Goal: Task Accomplishment & Management: Use online tool/utility

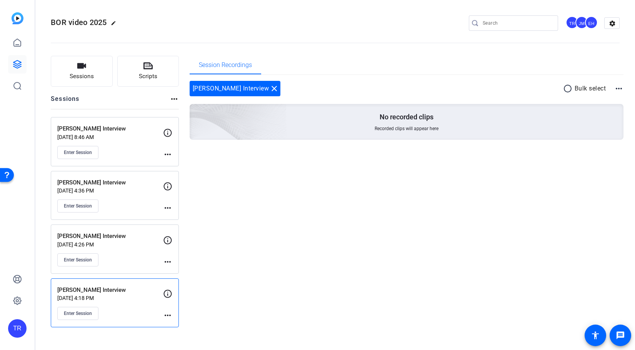
click at [101, 290] on p "[PERSON_NAME] Interview" at bounding box center [110, 290] width 106 height 9
click at [88, 308] on button "Enter Session" at bounding box center [77, 313] width 41 height 13
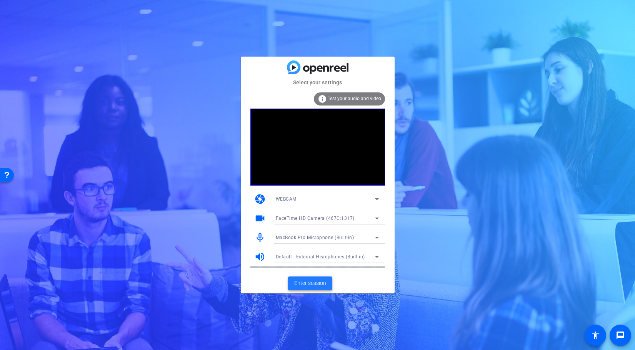
click at [311, 281] on span "Enter session" at bounding box center [310, 283] width 32 height 8
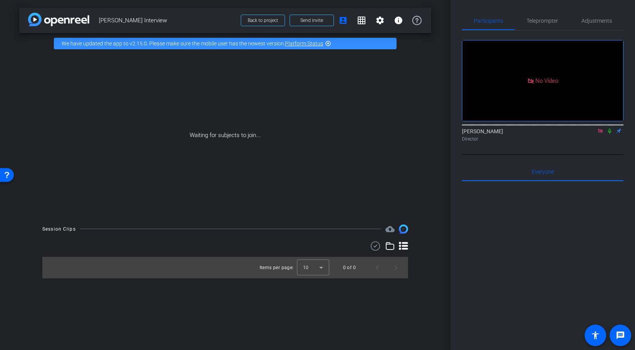
click at [612, 134] on icon at bounding box center [610, 130] width 6 height 5
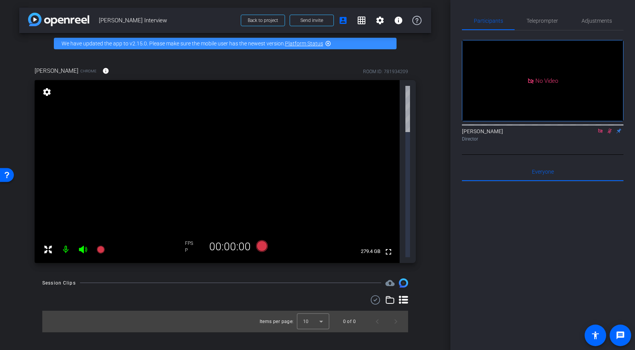
click at [610, 134] on icon at bounding box center [610, 131] width 4 height 5
click at [604, 134] on icon at bounding box center [601, 130] width 6 height 5
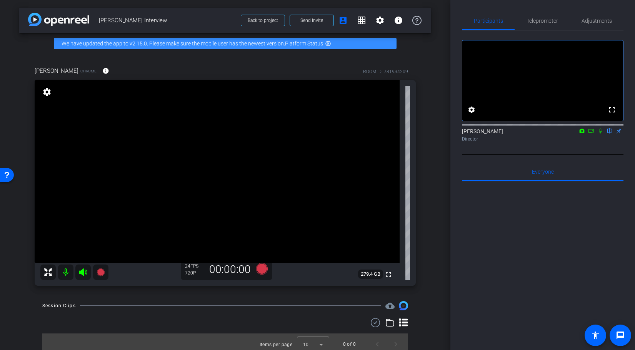
click at [47, 91] on mat-icon "settings" at bounding box center [47, 91] width 11 height 9
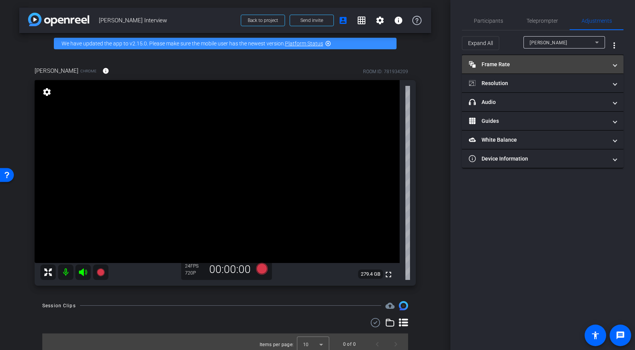
click at [579, 64] on mat-panel-title "Frame Rate Frame Rate" at bounding box center [538, 64] width 139 height 8
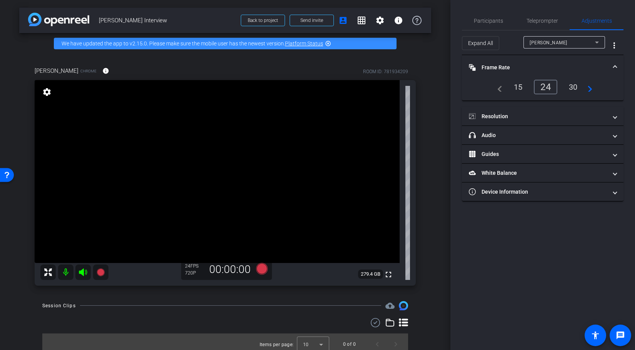
click at [578, 87] on div "30" at bounding box center [574, 86] width 20 height 13
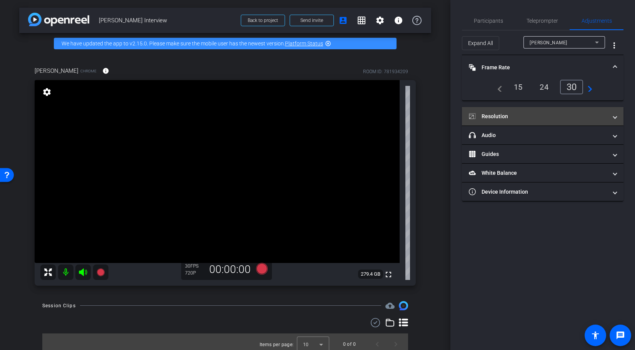
click at [548, 110] on mat-expansion-panel-header "Resolution" at bounding box center [543, 116] width 162 height 18
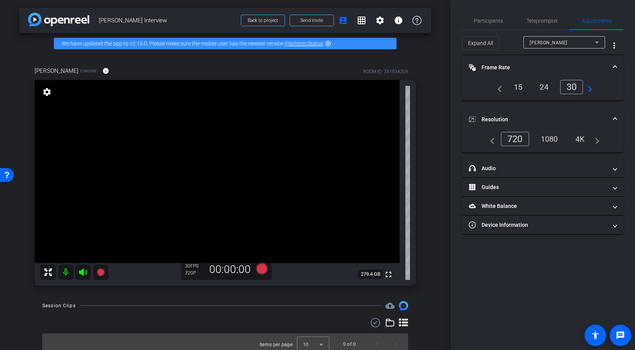
click at [554, 139] on div "1080" at bounding box center [549, 138] width 29 height 13
click at [102, 274] on icon at bounding box center [101, 272] width 8 height 8
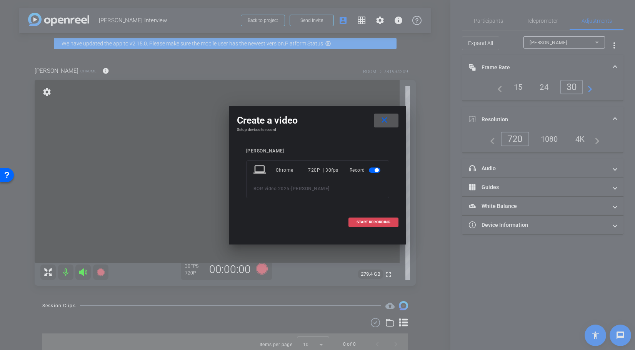
click at [371, 222] on span "START RECORDING" at bounding box center [374, 222] width 34 height 4
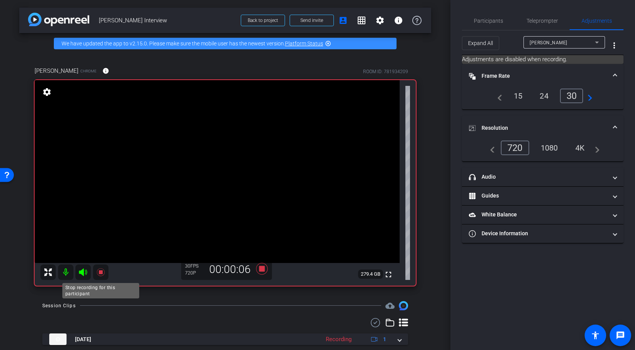
click at [104, 271] on icon at bounding box center [101, 272] width 8 height 8
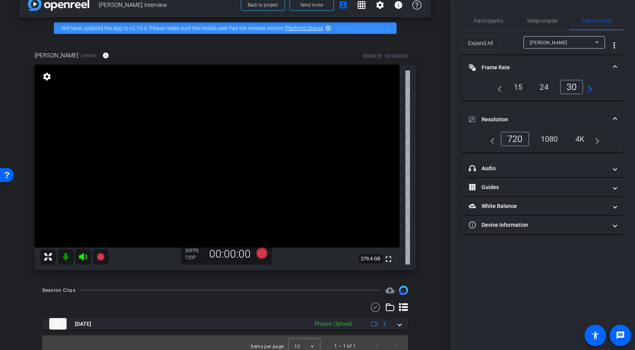
scroll to position [22, 0]
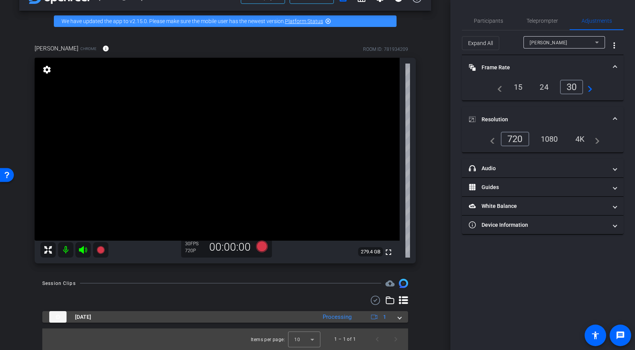
click at [398, 319] on span at bounding box center [399, 317] width 3 height 8
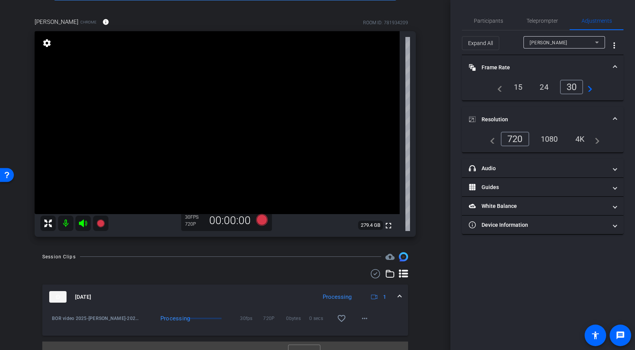
scroll to position [62, 0]
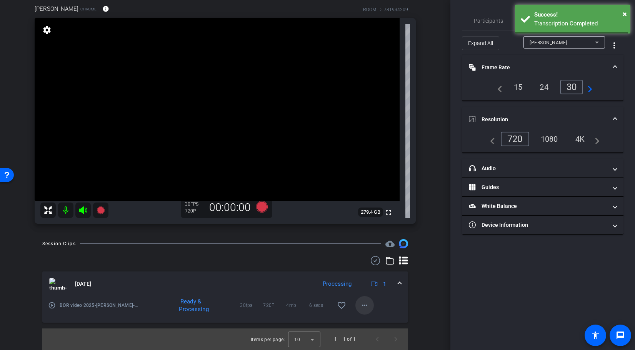
click at [371, 306] on span at bounding box center [365, 305] width 18 height 18
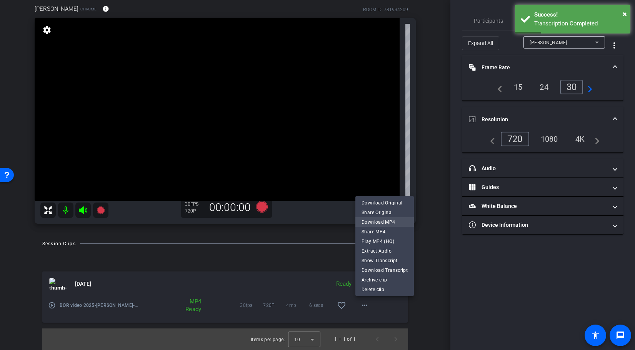
click at [391, 222] on span "Download MP4" at bounding box center [385, 221] width 46 height 9
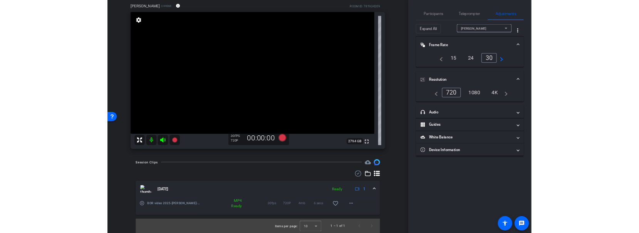
scroll to position [0, 0]
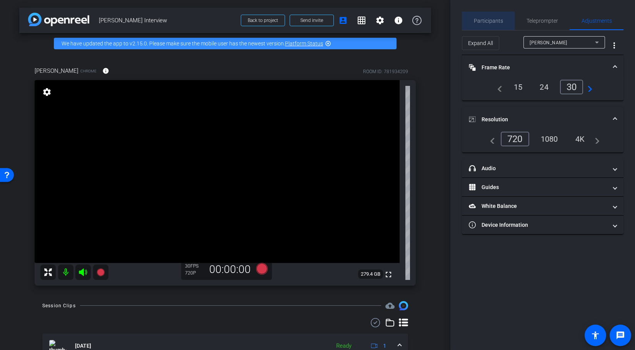
click at [493, 25] on span "Participants" at bounding box center [488, 21] width 29 height 18
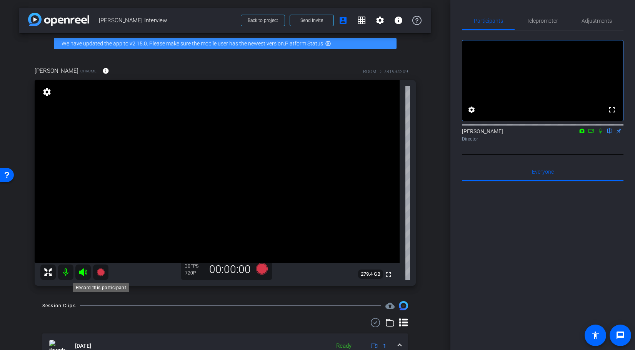
click at [100, 272] on icon at bounding box center [101, 272] width 8 height 8
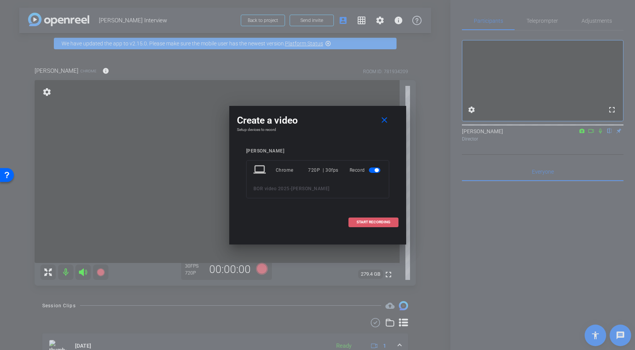
click at [375, 227] on span at bounding box center [373, 222] width 49 height 18
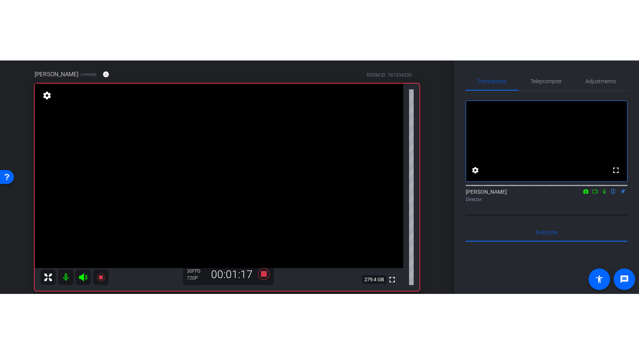
scroll to position [65, 0]
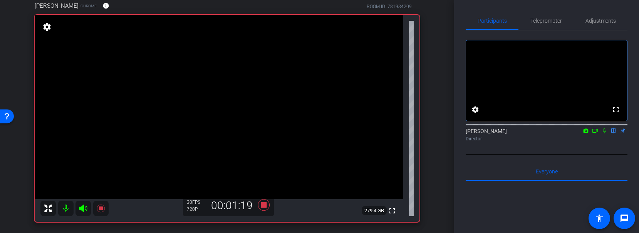
click at [604, 134] on icon at bounding box center [604, 130] width 6 height 5
click at [604, 134] on icon at bounding box center [604, 131] width 4 height 5
click at [604, 134] on icon at bounding box center [603, 131] width 3 height 5
click at [604, 134] on icon at bounding box center [604, 131] width 4 height 5
click at [604, 134] on icon at bounding box center [603, 131] width 3 height 5
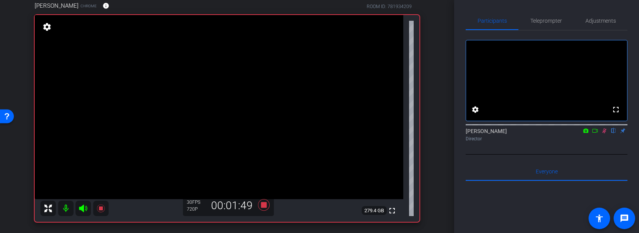
click at [605, 134] on icon at bounding box center [604, 131] width 4 height 5
click at [605, 134] on icon at bounding box center [604, 130] width 6 height 5
click at [604, 134] on icon at bounding box center [604, 130] width 6 height 5
click at [605, 134] on icon at bounding box center [604, 130] width 6 height 5
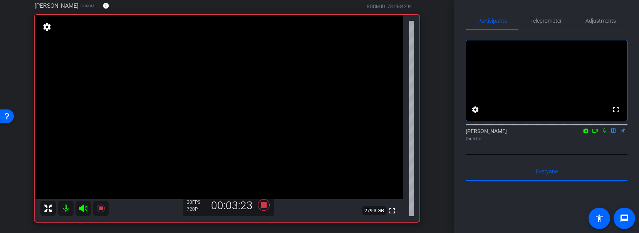
click at [604, 134] on icon at bounding box center [604, 130] width 6 height 5
click at [605, 134] on icon at bounding box center [604, 130] width 6 height 5
click at [606, 134] on icon at bounding box center [604, 130] width 6 height 5
click at [609, 134] on mat-icon "flip" at bounding box center [613, 130] width 9 height 7
click at [604, 134] on icon at bounding box center [604, 131] width 4 height 5
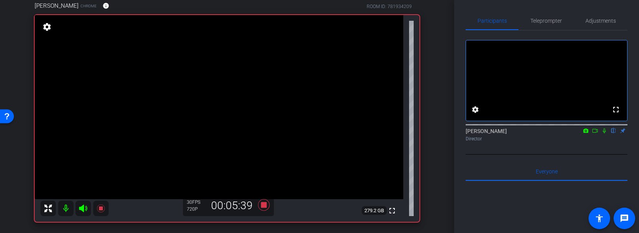
click at [611, 134] on mat-icon "flip" at bounding box center [613, 130] width 9 height 7
click at [606, 134] on icon at bounding box center [604, 130] width 6 height 5
click at [604, 134] on icon at bounding box center [604, 130] width 6 height 5
click at [601, 134] on icon at bounding box center [604, 130] width 6 height 5
click at [604, 134] on icon at bounding box center [604, 130] width 6 height 5
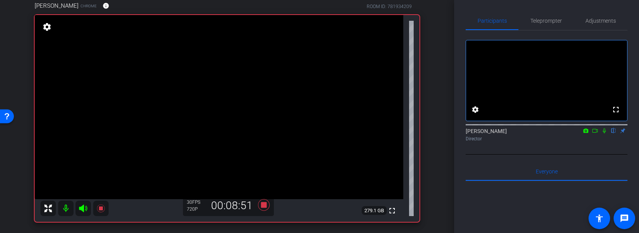
click at [603, 134] on icon at bounding box center [604, 130] width 6 height 5
click at [604, 134] on icon at bounding box center [603, 131] width 3 height 5
click at [604, 134] on icon at bounding box center [604, 130] width 6 height 5
click at [602, 142] on div "[PERSON_NAME] flip Director" at bounding box center [546, 134] width 162 height 15
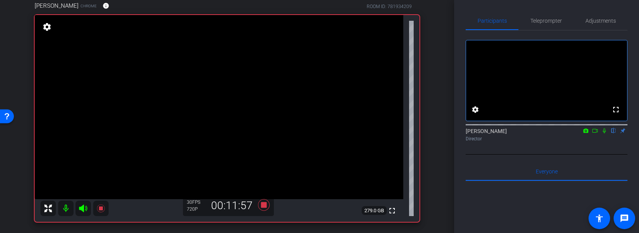
click at [603, 134] on icon at bounding box center [604, 130] width 6 height 5
click at [605, 134] on icon at bounding box center [604, 130] width 6 height 5
click at [603, 134] on mat-icon at bounding box center [603, 130] width 9 height 7
click at [605, 134] on icon at bounding box center [604, 130] width 6 height 5
click at [604, 134] on icon at bounding box center [603, 131] width 3 height 5
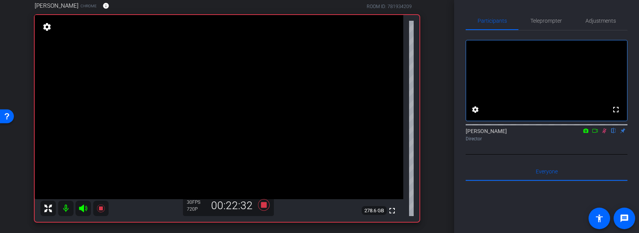
click at [604, 134] on icon at bounding box center [604, 131] width 4 height 5
click at [604, 134] on icon at bounding box center [604, 130] width 6 height 5
click at [605, 134] on icon at bounding box center [604, 130] width 6 height 5
click at [100, 211] on icon at bounding box center [100, 208] width 9 height 9
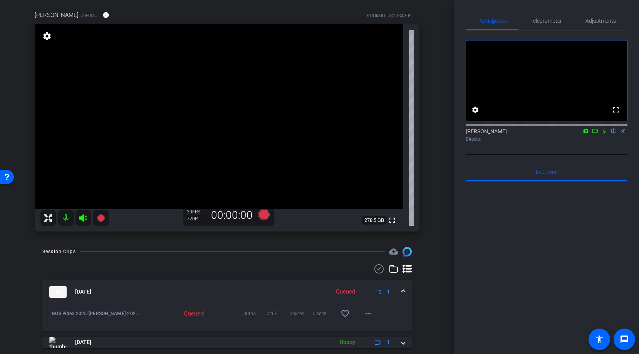
scroll to position [77, 0]
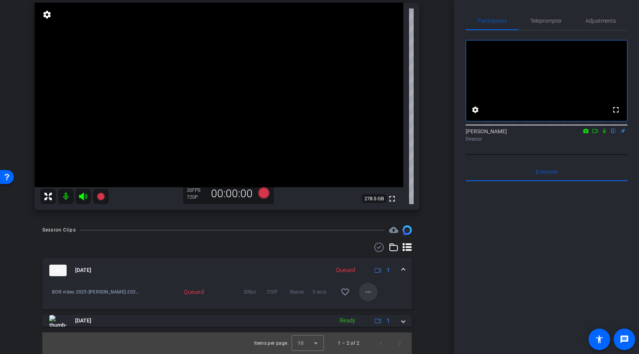
click at [368, 294] on mat-icon "more_horiz" at bounding box center [367, 291] width 9 height 9
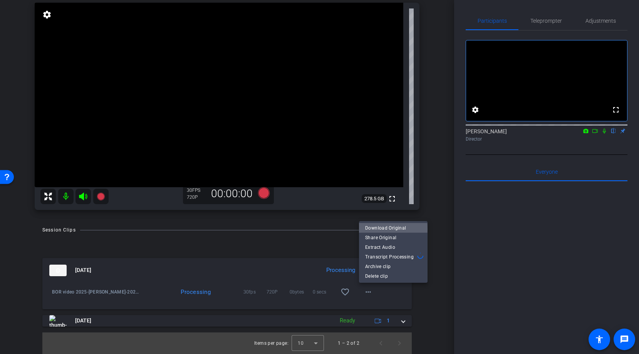
click at [388, 229] on span "Download Original" at bounding box center [393, 227] width 56 height 9
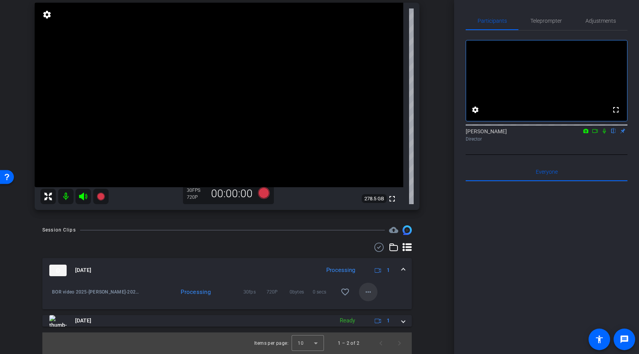
click at [366, 293] on mat-icon "more_horiz" at bounding box center [367, 291] width 9 height 9
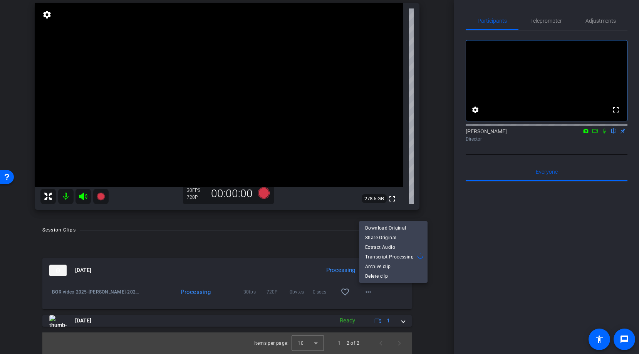
click at [421, 293] on div at bounding box center [319, 177] width 639 height 354
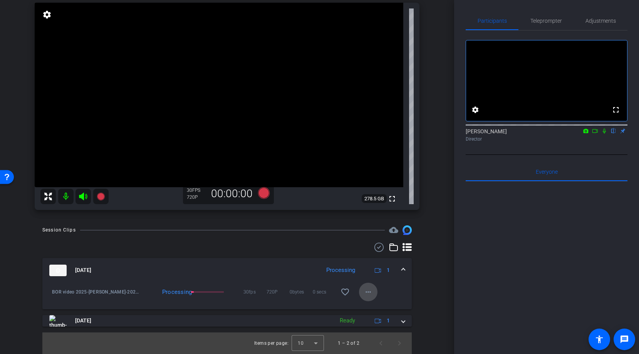
click at [367, 290] on mat-icon "more_horiz" at bounding box center [367, 291] width 9 height 9
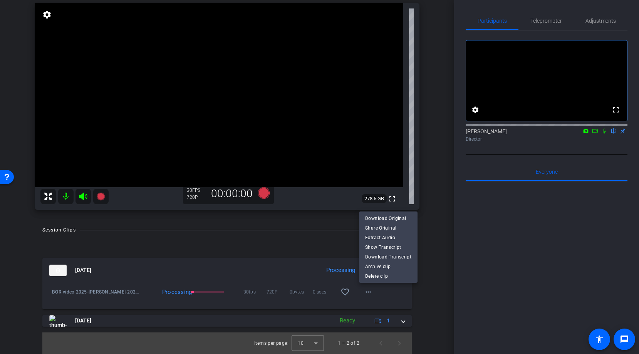
click at [429, 298] on div at bounding box center [319, 177] width 639 height 354
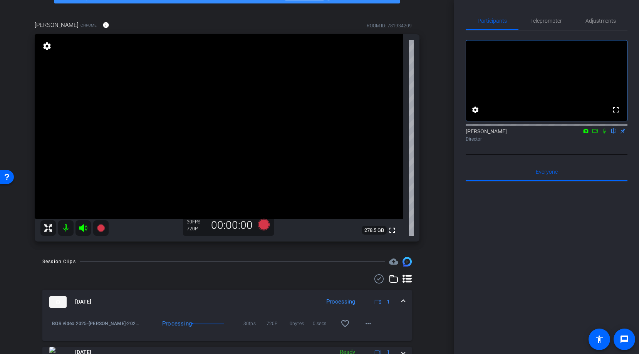
scroll to position [0, 0]
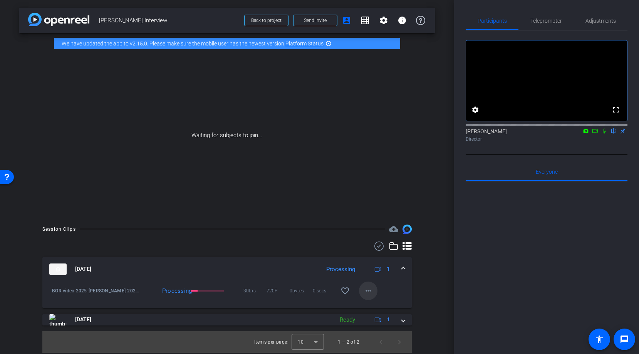
click at [366, 286] on mat-icon "more_horiz" at bounding box center [367, 290] width 9 height 9
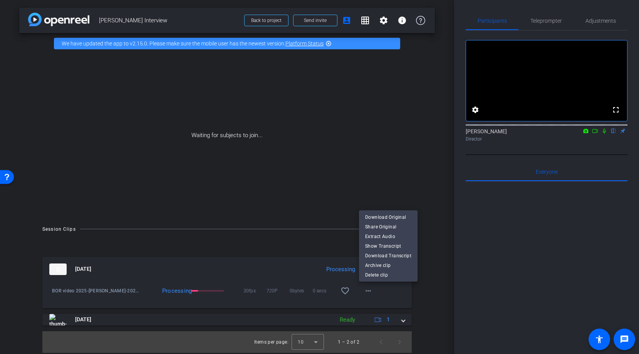
click at [426, 295] on div at bounding box center [319, 177] width 639 height 354
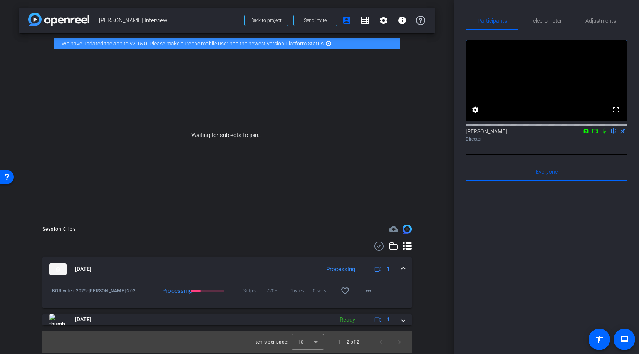
click at [604, 134] on icon at bounding box center [603, 131] width 3 height 5
click at [586, 134] on icon at bounding box center [585, 130] width 6 height 5
click at [587, 141] on div at bounding box center [319, 177] width 639 height 354
click at [585, 134] on icon at bounding box center [585, 130] width 6 height 5
click at [592, 141] on div at bounding box center [319, 177] width 639 height 354
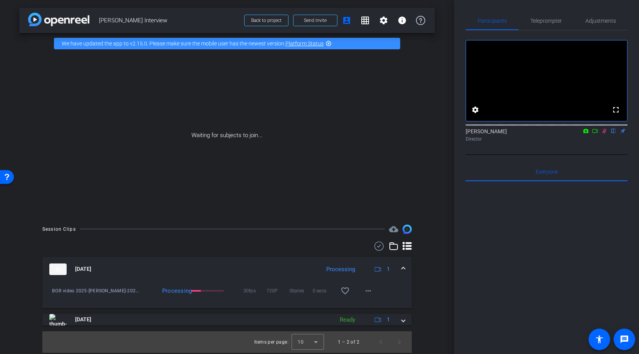
click at [585, 134] on icon at bounding box center [585, 130] width 6 height 5
click at [575, 150] on span "FaceTime HD Camera (467C:1317)" at bounding box center [545, 151] width 77 height 5
click at [368, 291] on mat-icon "more_horiz" at bounding box center [367, 290] width 9 height 9
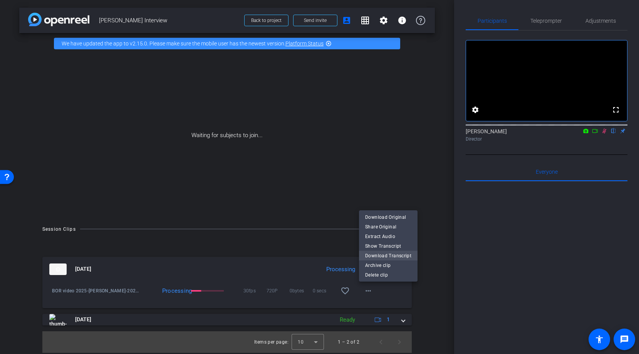
click at [393, 255] on span "Download Transcript" at bounding box center [388, 255] width 46 height 9
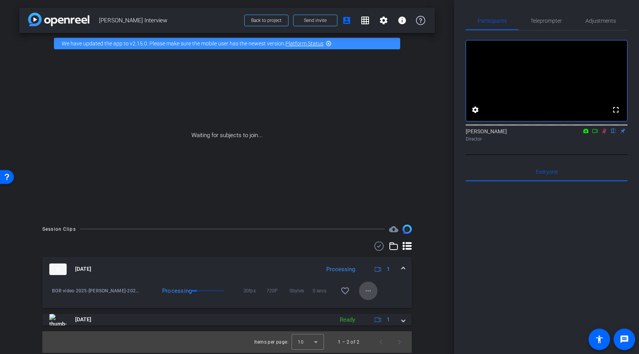
click at [367, 291] on mat-icon "more_horiz" at bounding box center [367, 290] width 9 height 9
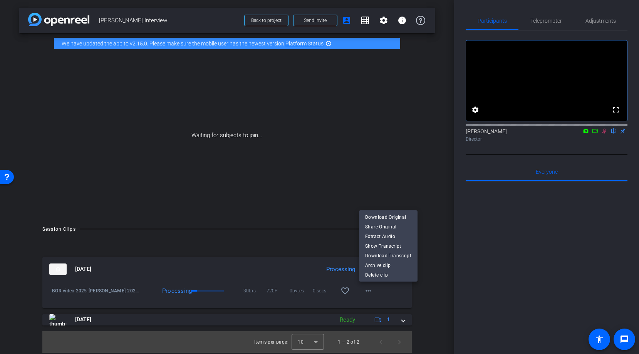
click at [422, 289] on div at bounding box center [319, 177] width 639 height 354
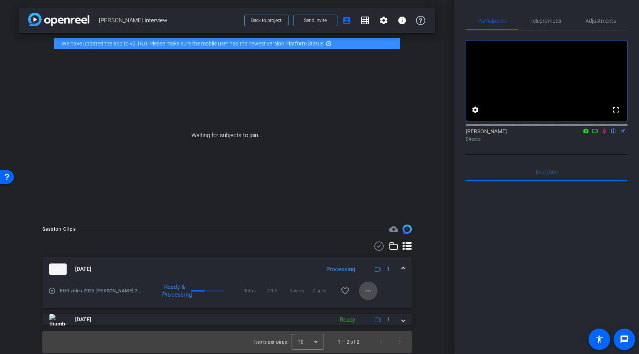
click at [370, 289] on mat-icon "more_horiz" at bounding box center [367, 290] width 9 height 9
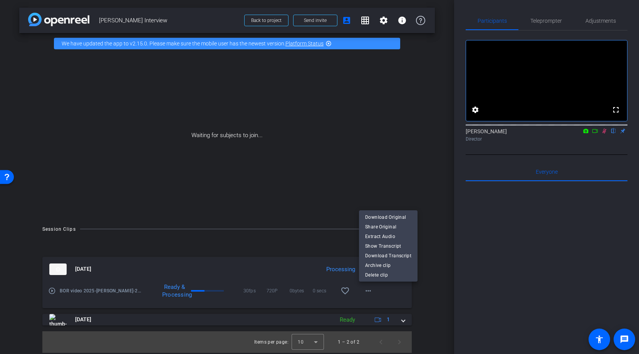
click at [416, 290] on div at bounding box center [319, 177] width 639 height 354
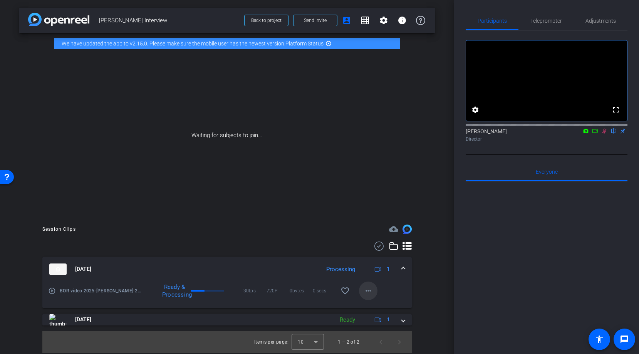
click at [369, 290] on mat-icon "more_horiz" at bounding box center [367, 290] width 9 height 9
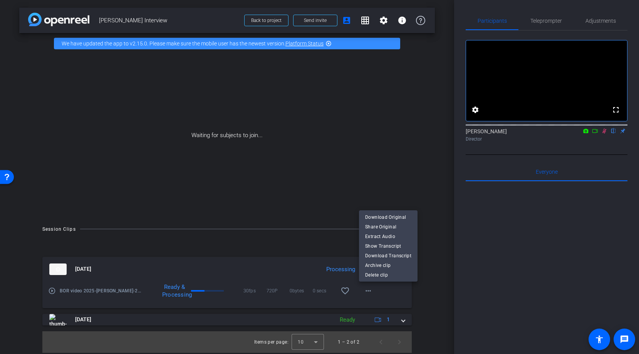
click at [433, 300] on div at bounding box center [319, 177] width 639 height 354
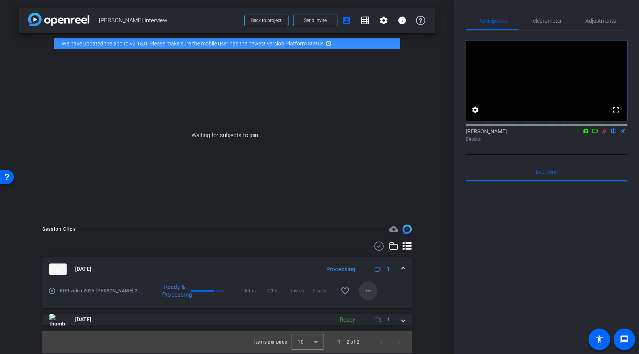
click at [371, 291] on mat-icon "more_horiz" at bounding box center [367, 290] width 9 height 9
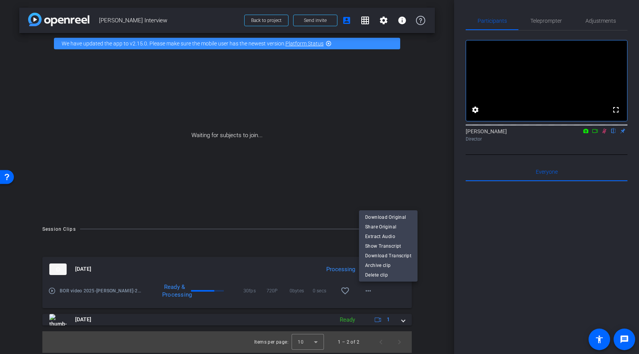
click at [419, 297] on div at bounding box center [319, 177] width 639 height 354
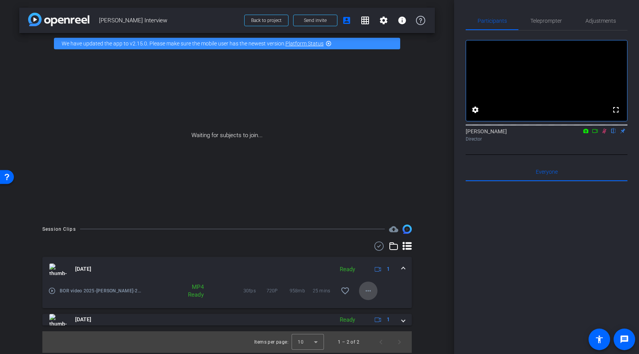
click at [365, 289] on mat-icon "more_horiz" at bounding box center [367, 290] width 9 height 9
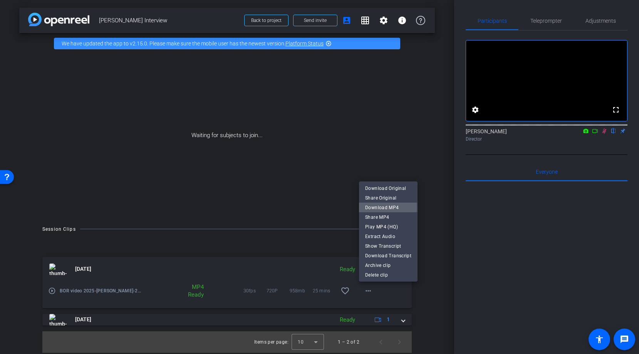
click at [380, 207] on span "Download MP4" at bounding box center [388, 207] width 46 height 9
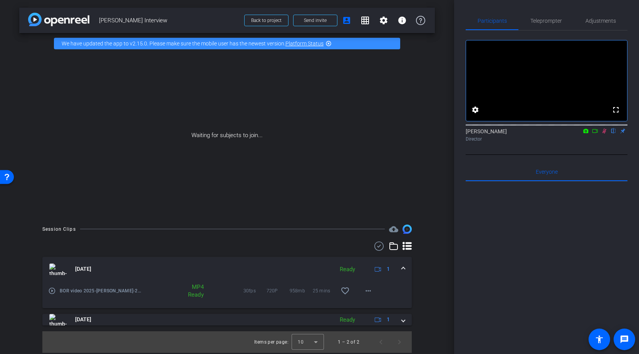
click at [552, 303] on div at bounding box center [546, 276] width 162 height 191
